Goal: Task Accomplishment & Management: Complete application form

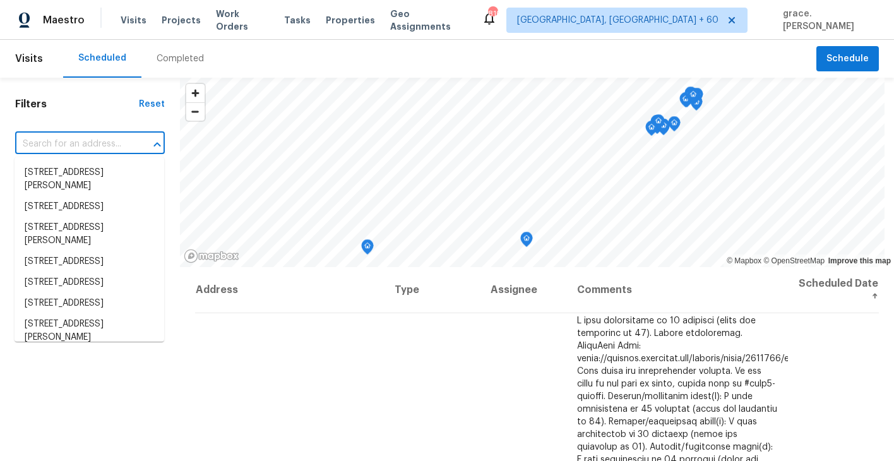
click at [103, 143] on input "text" at bounding box center [72, 144] width 114 height 20
paste input "[STREET_ADDRESS]"
type input "[STREET_ADDRESS]"
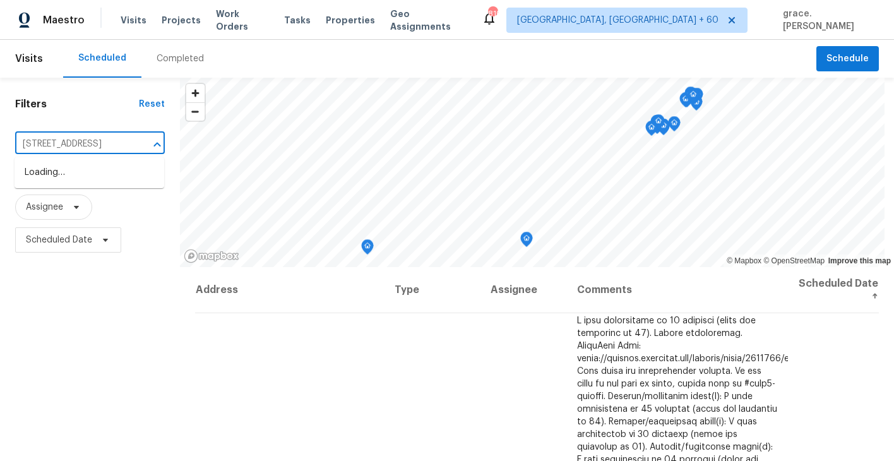
scroll to position [0, 41]
click at [122, 183] on li "[STREET_ADDRESS]" at bounding box center [90, 172] width 150 height 21
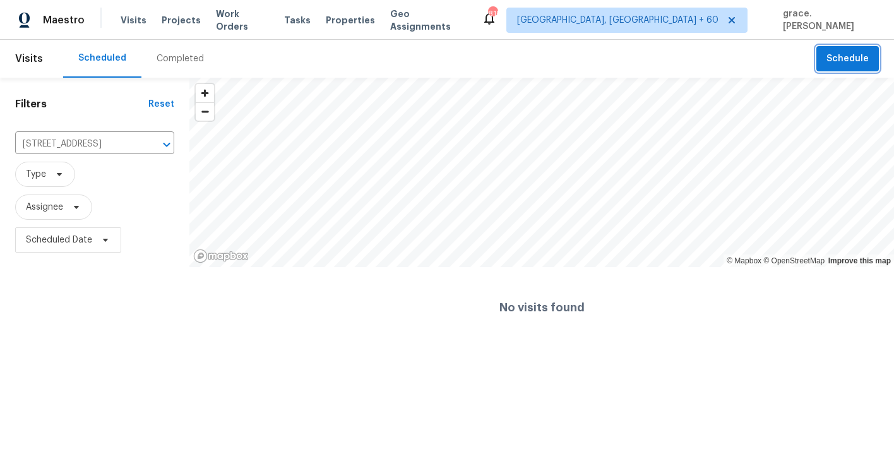
click at [829, 60] on span "Schedule" at bounding box center [847, 59] width 42 height 16
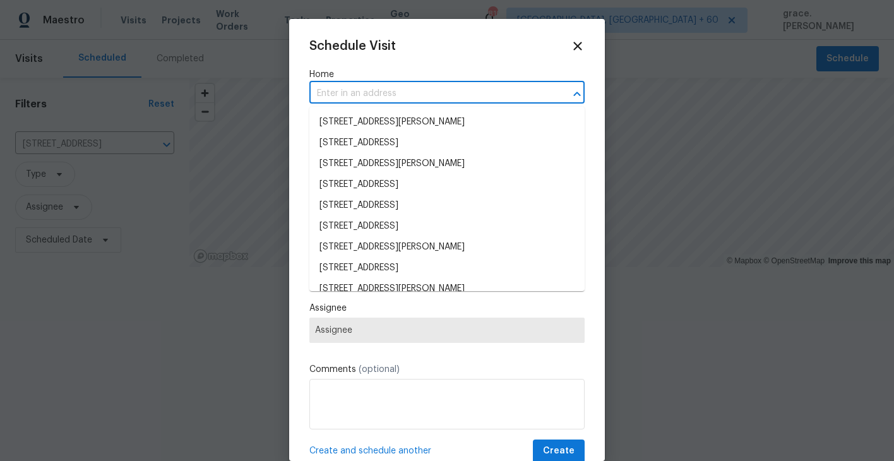
click at [374, 97] on input "text" at bounding box center [429, 94] width 240 height 20
paste input "[STREET_ADDRESS]"
type input "[STREET_ADDRESS]"
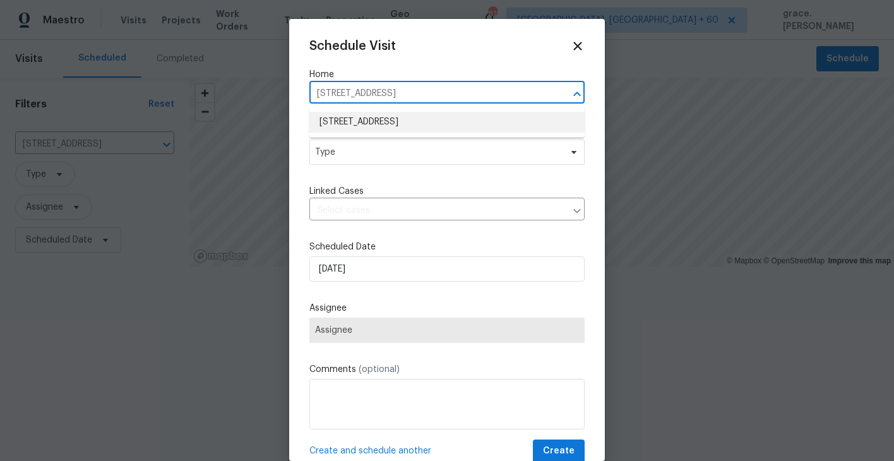
click at [389, 124] on li "[STREET_ADDRESS]" at bounding box center [446, 122] width 275 height 21
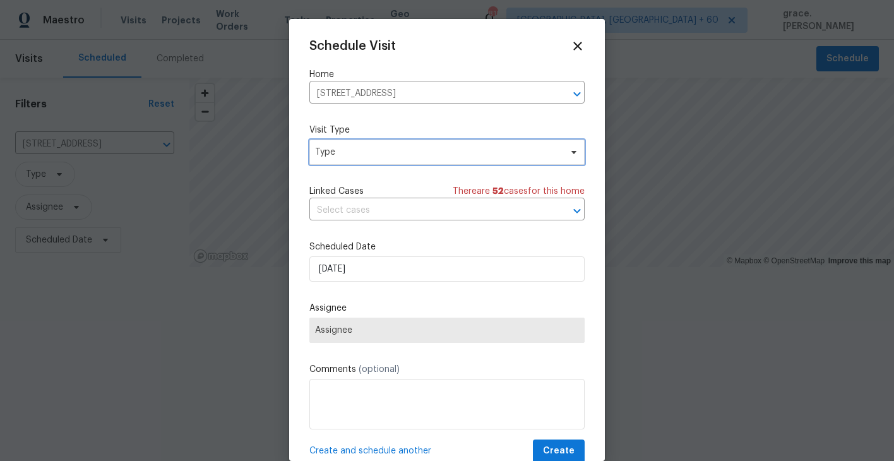
click at [373, 156] on span "Type" at bounding box center [438, 152] width 246 height 13
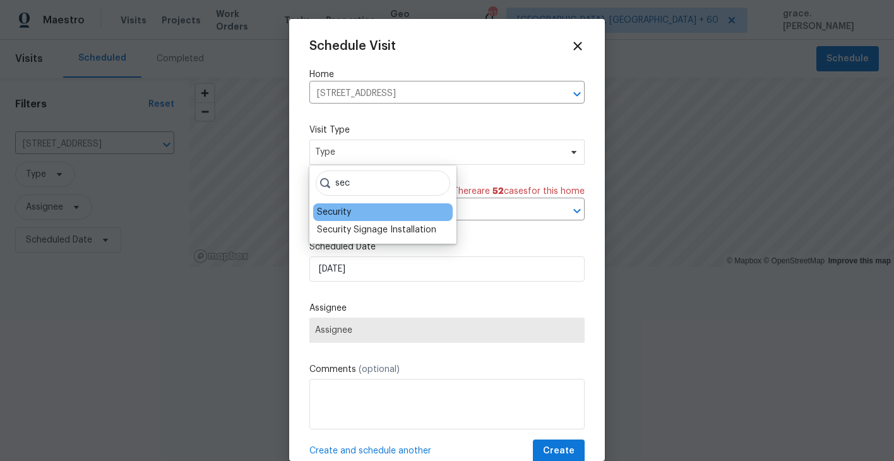
type input "sec"
click at [370, 215] on div "Security" at bounding box center [383, 212] width 140 height 18
click at [369, 215] on div "Security" at bounding box center [383, 212] width 140 height 18
click at [340, 214] on div "Security" at bounding box center [334, 212] width 34 height 13
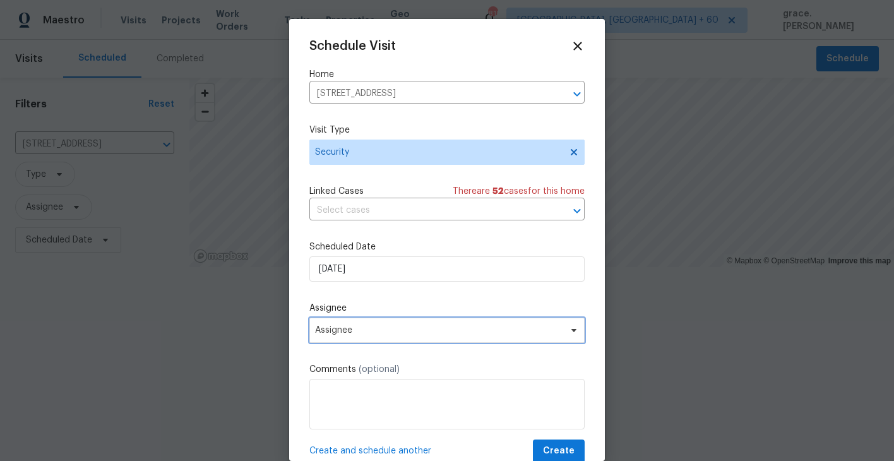
click at [354, 336] on span "Assignee" at bounding box center [446, 330] width 275 height 25
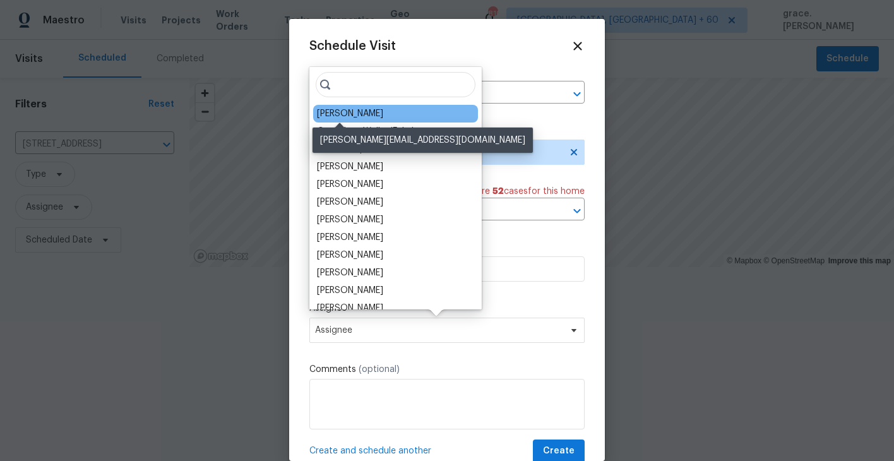
click at [332, 112] on div "[PERSON_NAME]" at bounding box center [350, 113] width 66 height 13
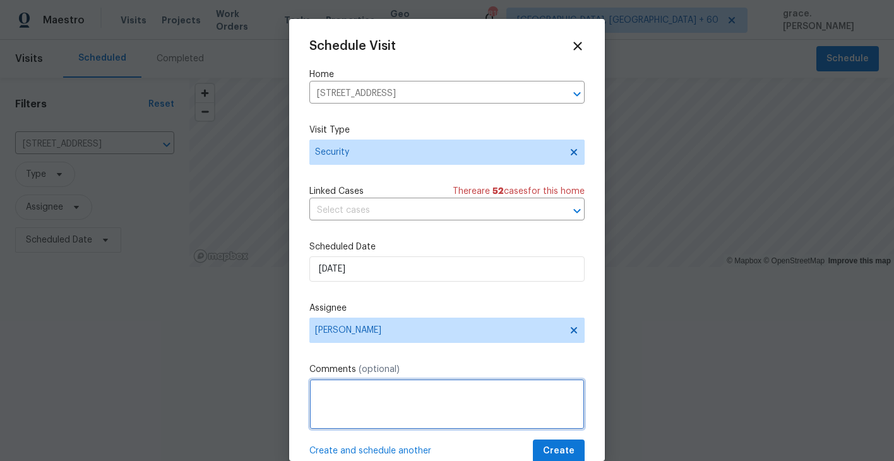
click at [383, 412] on textarea at bounding box center [446, 404] width 275 height 51
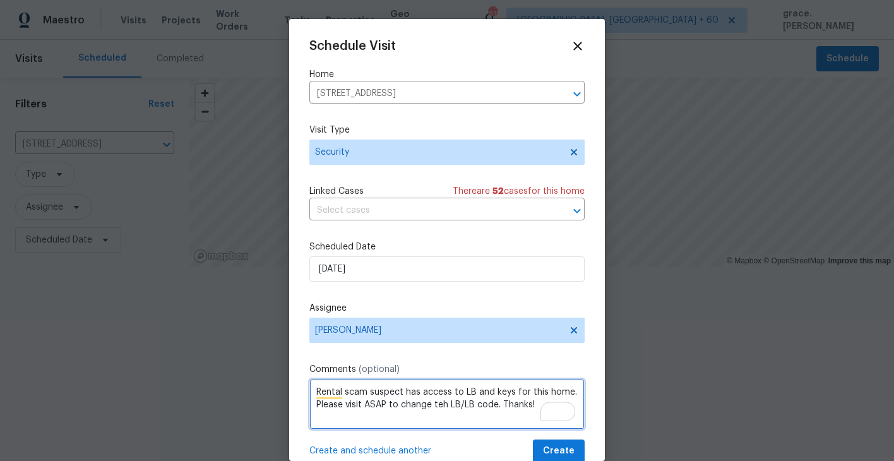
click at [437, 407] on textarea "Rental scam suspect has access to LB and keys for this home. Please visit ASAP …" at bounding box center [446, 404] width 275 height 51
click at [463, 423] on textarea "Rental scam suspect has access to LB and keys for this home. Please visit ASAP …" at bounding box center [446, 404] width 275 height 51
type textarea "Rental scam suspect has access to LB and keys for this home. Please visit ASAP …"
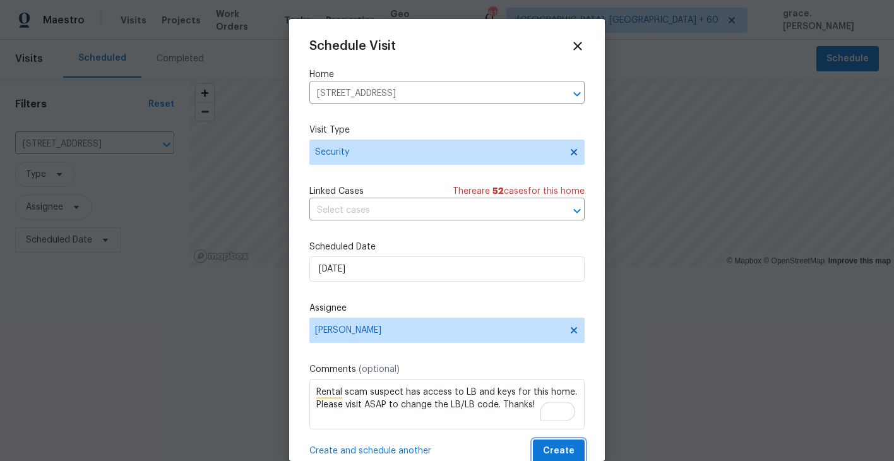
click at [557, 451] on span "Create" at bounding box center [559, 451] width 32 height 16
